Goal: Contribute content: Contribute content

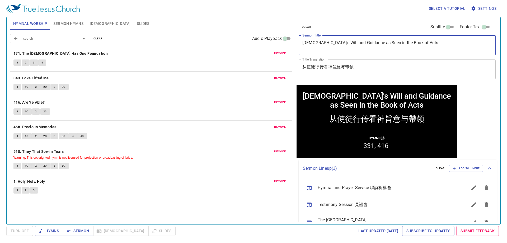
click at [238, 46] on textarea "God's Will and Guidance as Seen in the Book of Acts" at bounding box center [398, 45] width 190 height 10
click at [238, 54] on span "remove" at bounding box center [280, 53] width 12 height 5
click at [238, 76] on span "remove" at bounding box center [280, 78] width 12 height 5
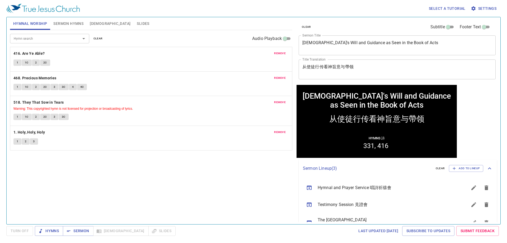
click at [238, 54] on span "remove" at bounding box center [280, 53] width 12 height 5
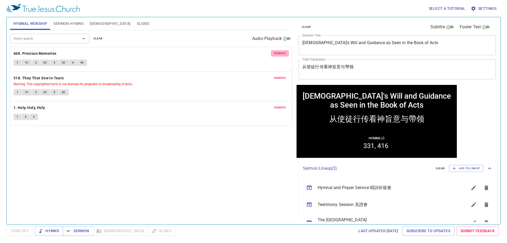
click at [238, 54] on span "remove" at bounding box center [280, 53] width 12 height 5
click at [238, 76] on span "remove" at bounding box center [280, 78] width 12 height 5
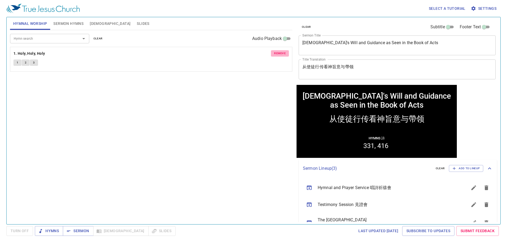
click at [238, 54] on span "remove" at bounding box center [280, 53] width 12 height 5
click at [47, 38] on input "Hymn search" at bounding box center [42, 38] width 61 height 6
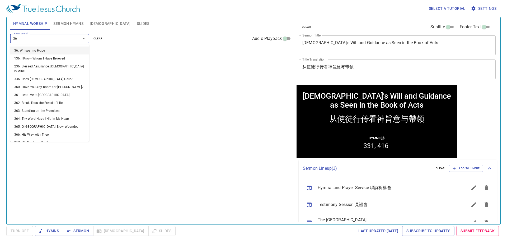
type input "361"
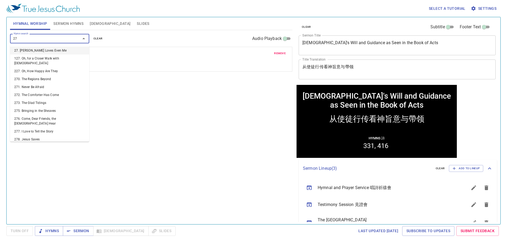
type input "271"
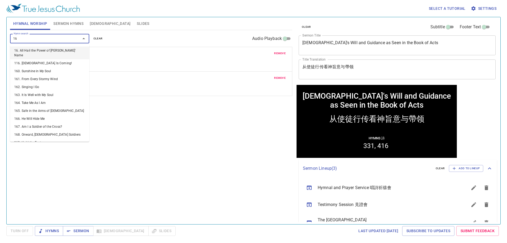
type input "162"
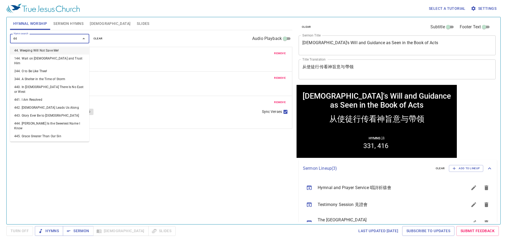
type input "442"
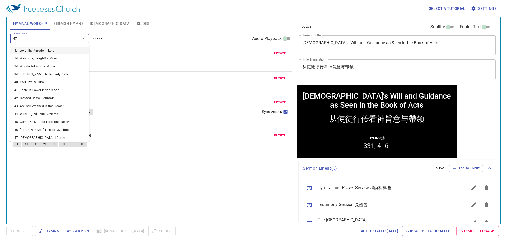
type input "479"
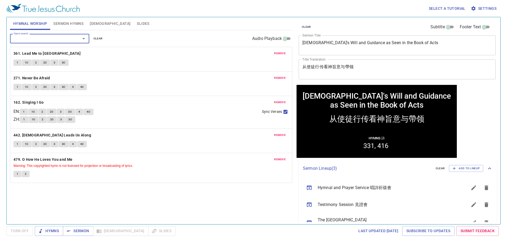
click at [238, 40] on textarea "God's Will and Guidance as Seen in the Book of Acts" at bounding box center [398, 45] width 190 height 10
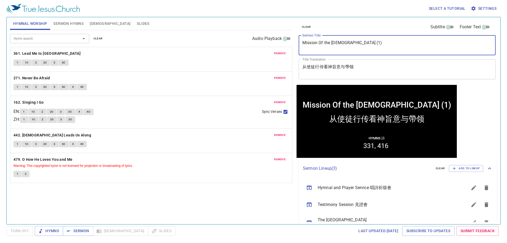
type textarea "Mission Of the [DEMOGRAPHIC_DATA] (1)"
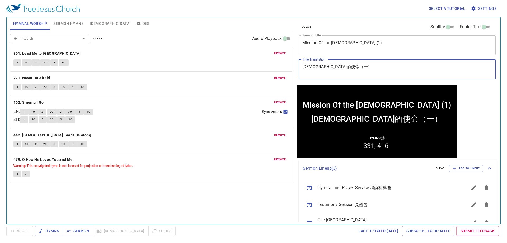
type textarea "[DEMOGRAPHIC_DATA]的使命（一）"
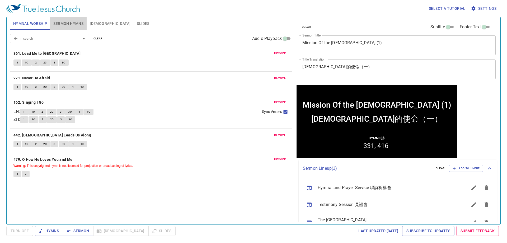
click at [66, 22] on span "Sermon Hymns" at bounding box center [68, 23] width 30 height 7
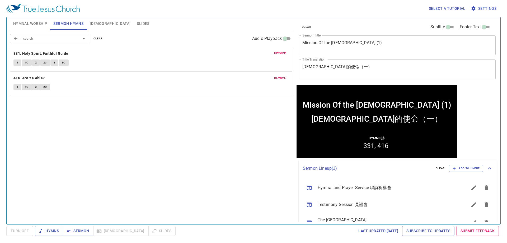
click at [238, 51] on button "remove" at bounding box center [280, 53] width 18 height 6
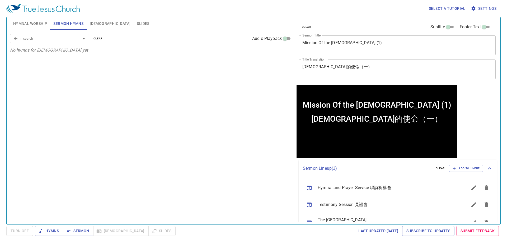
click at [70, 41] on input "Hymn search" at bounding box center [42, 38] width 61 height 6
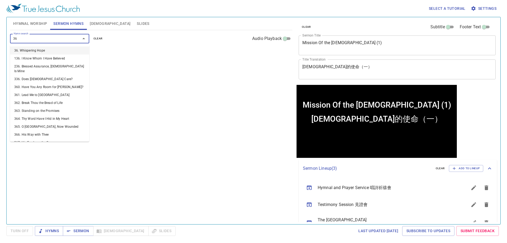
type input "368"
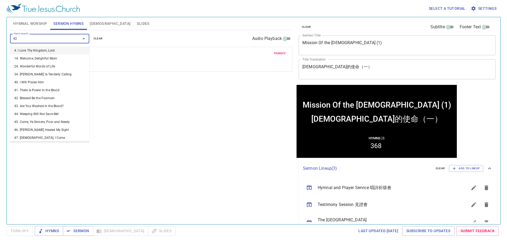
type input "427"
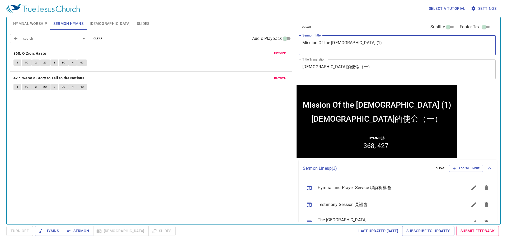
click at [359, 45] on textarea "Mission Of the [DEMOGRAPHIC_DATA] (1)" at bounding box center [398, 45] width 190 height 10
click at [371, 76] on div "教會的使命（一） x Title Translation" at bounding box center [397, 69] width 197 height 20
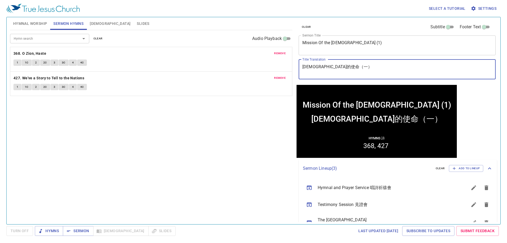
click at [326, 74] on textarea "[DEMOGRAPHIC_DATA]的使命（一）" at bounding box center [398, 69] width 190 height 10
click at [49, 229] on span "Hymns" at bounding box center [49, 231] width 20 height 7
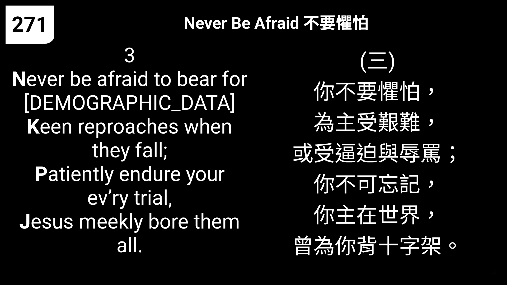
click at [45, 169] on span "3 N ever be afraid to bear for [DEMOGRAPHIC_DATA][PERSON_NAME] een reproaches w…" at bounding box center [129, 151] width 237 height 214
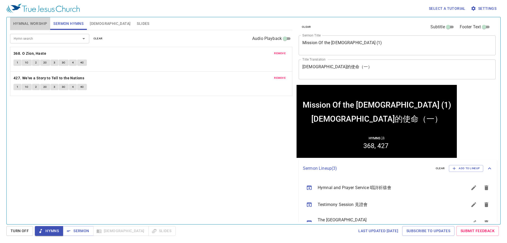
click at [34, 23] on span "Hymnal Worship" at bounding box center [30, 23] width 34 height 7
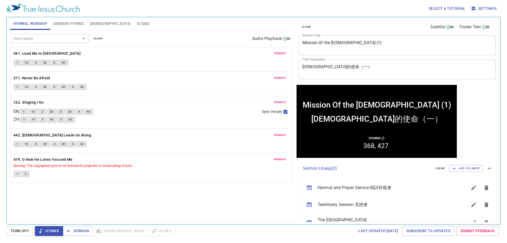
click at [274, 52] on button "remove" at bounding box center [280, 53] width 18 height 6
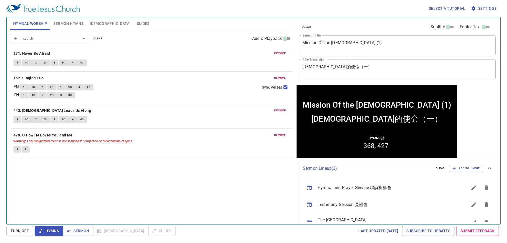
click at [60, 33] on div "Hymn search Hymn search clear Audio Playback" at bounding box center [151, 38] width 283 height 17
click at [56, 38] on input "Hymn search" at bounding box center [42, 38] width 61 height 6
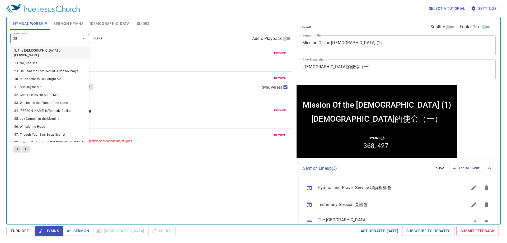
type input "356"
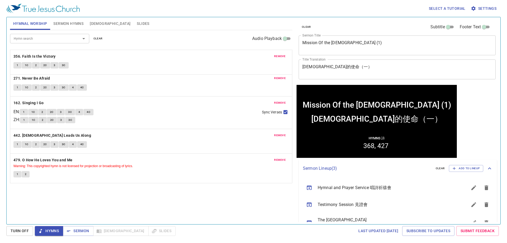
drag, startPoint x: 47, startPoint y: 164, endPoint x: 75, endPoint y: 55, distance: 112.0
click at [75, 55] on div "remove 271. Never Be Afraid 1 1C 2 2C 3 3C 4 4C remove 162. Singing I Go EN : 1…" at bounding box center [151, 115] width 283 height 136
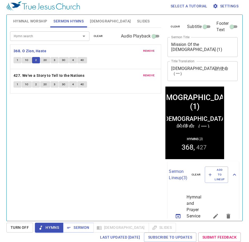
scroll to position [2, 0]
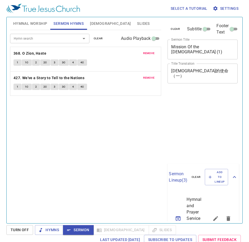
scroll to position [2, 0]
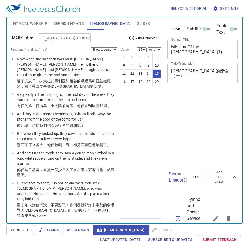
select select "15"
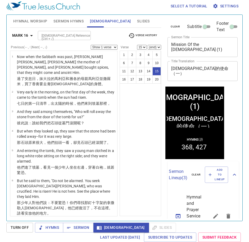
scroll to position [301, 0]
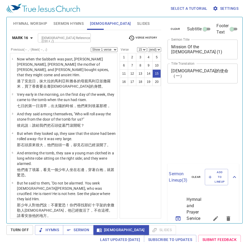
select select "15"
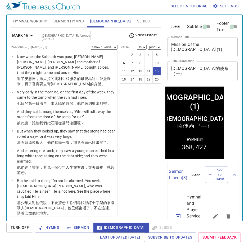
scroll to position [301, 0]
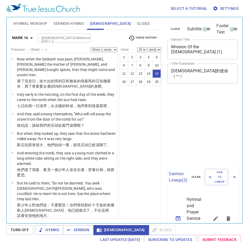
select select "15"
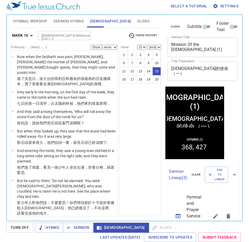
scroll to position [301, 0]
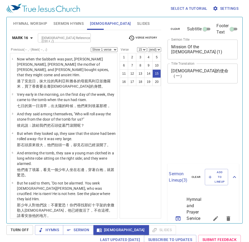
select select "15"
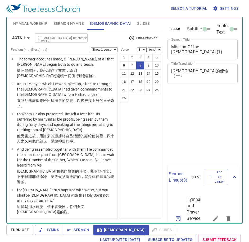
select select "8"
select select "9"
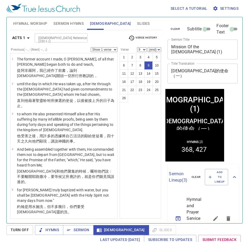
scroll to position [137, 0]
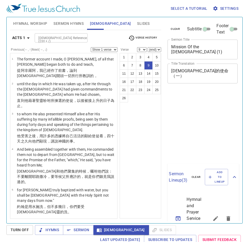
select select "9"
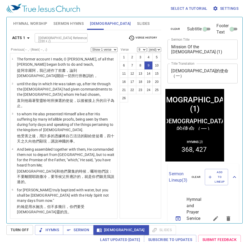
scroll to position [137, 0]
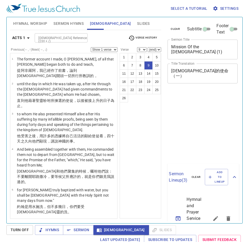
select select "9"
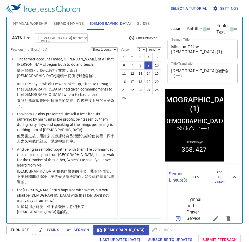
scroll to position [137, 0]
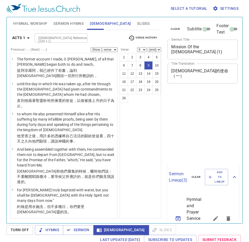
select select "9"
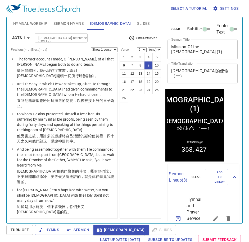
scroll to position [137, 0]
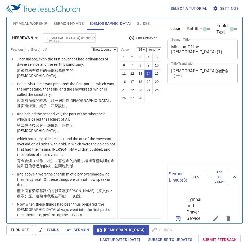
select select "14"
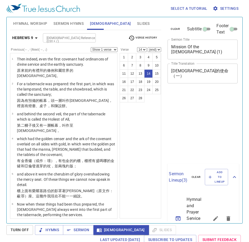
scroll to position [2, 0]
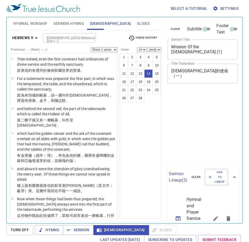
select select "14"
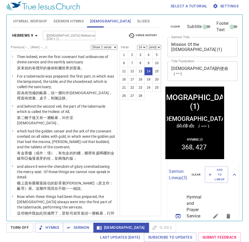
scroll to position [321, 0]
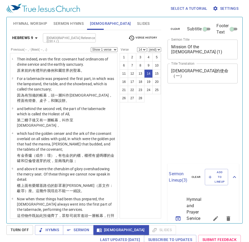
select select "14"
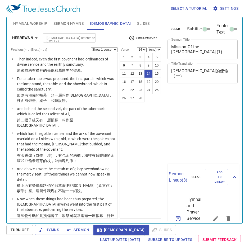
scroll to position [2, 0]
select select "14"
